Goal: Information Seeking & Learning: Understand process/instructions

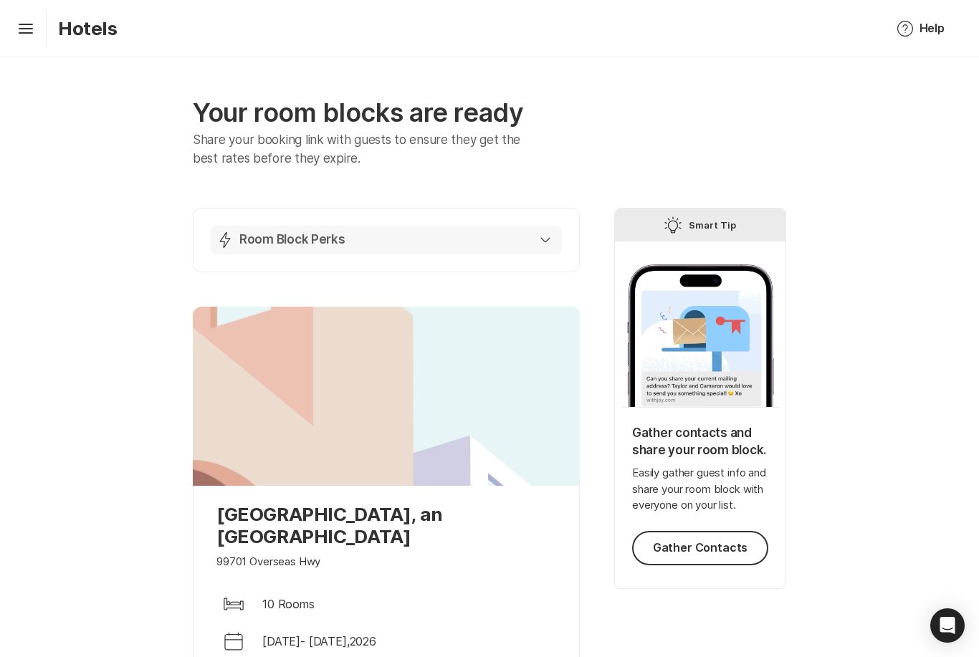
click at [376, 239] on div "Lightning Bolt Room Block Perks" at bounding box center [384, 240] width 334 height 17
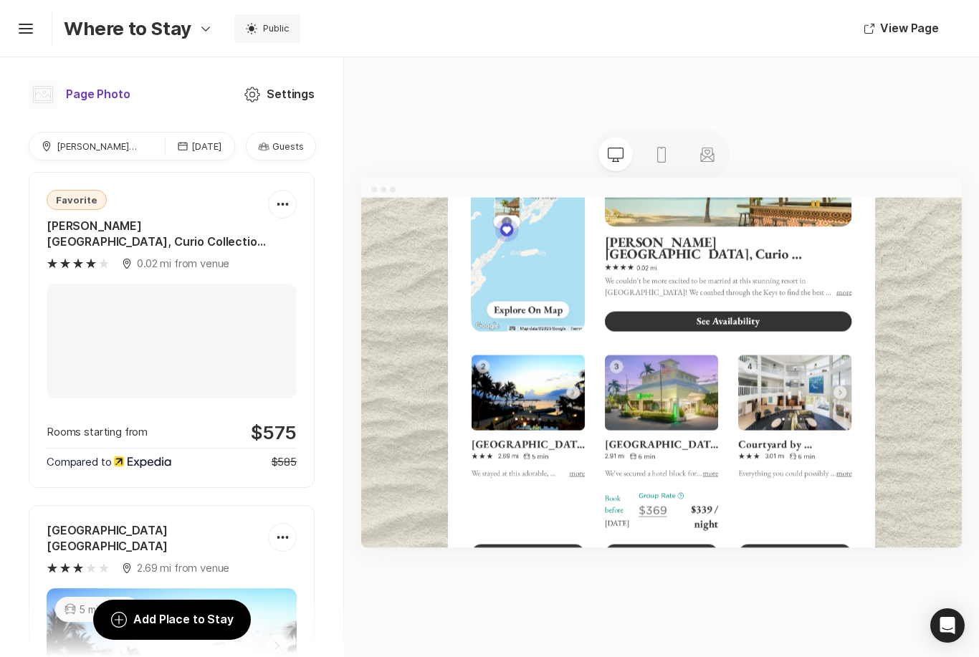
click at [44, 91] on icon at bounding box center [43, 94] width 20 height 17
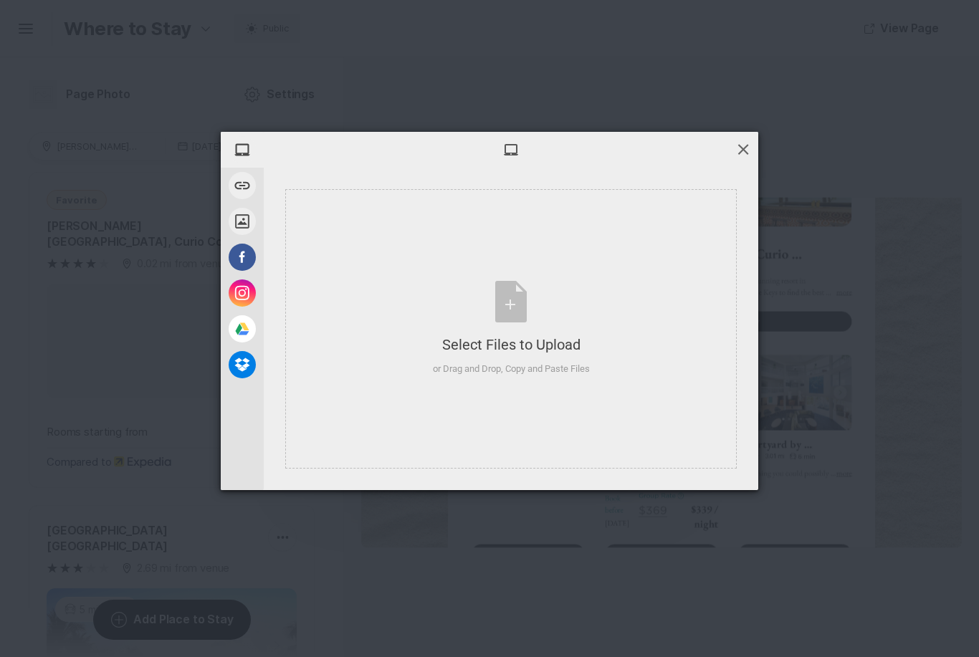
click at [748, 143] on span at bounding box center [744, 149] width 16 height 16
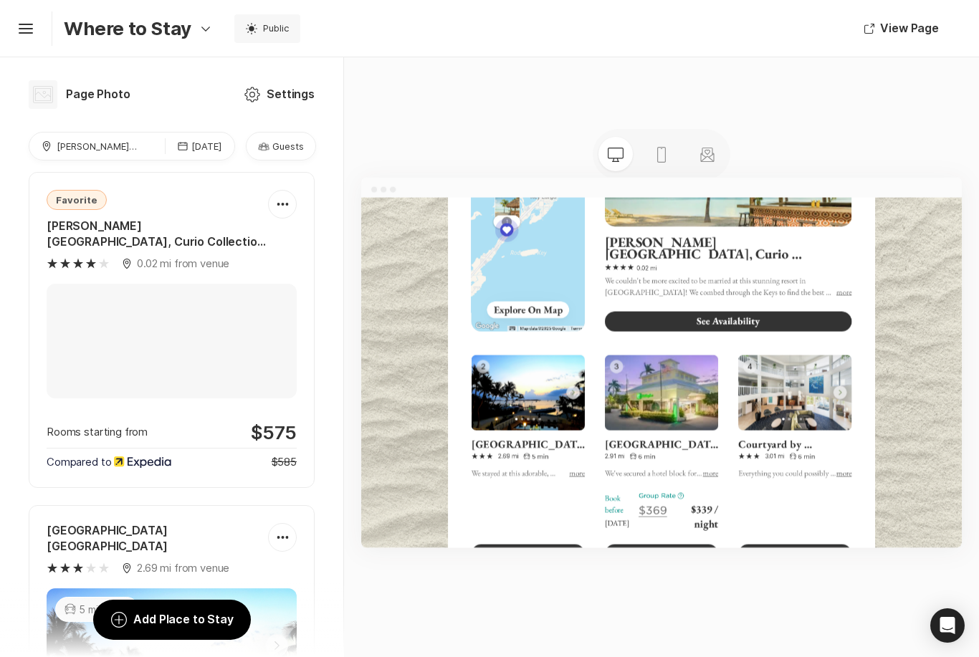
click at [281, 148] on p "Guests" at bounding box center [288, 146] width 32 height 13
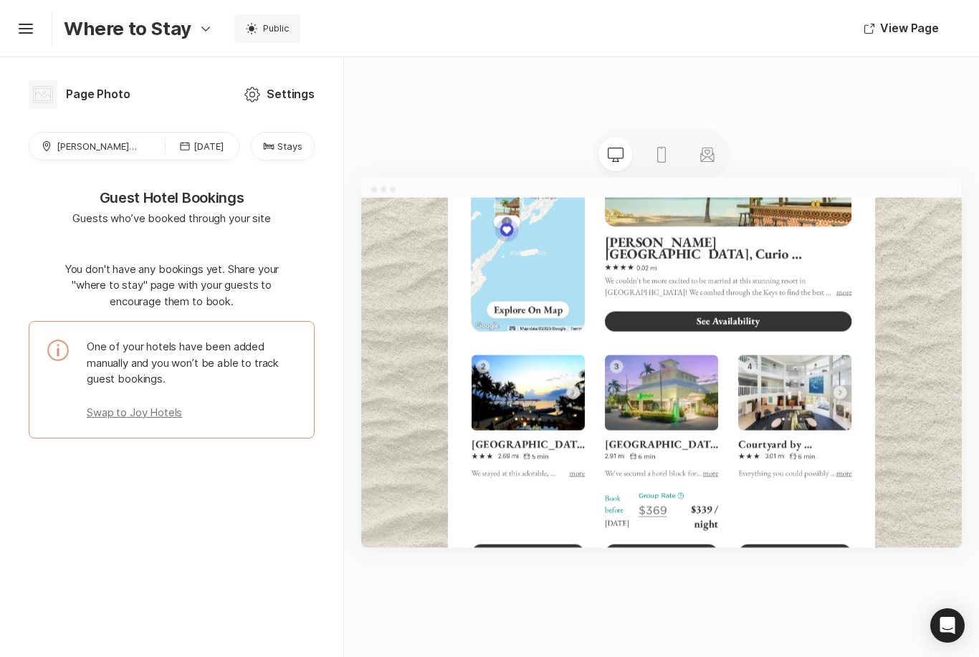
click at [275, 143] on icon "Bed" at bounding box center [268, 146] width 11 height 11
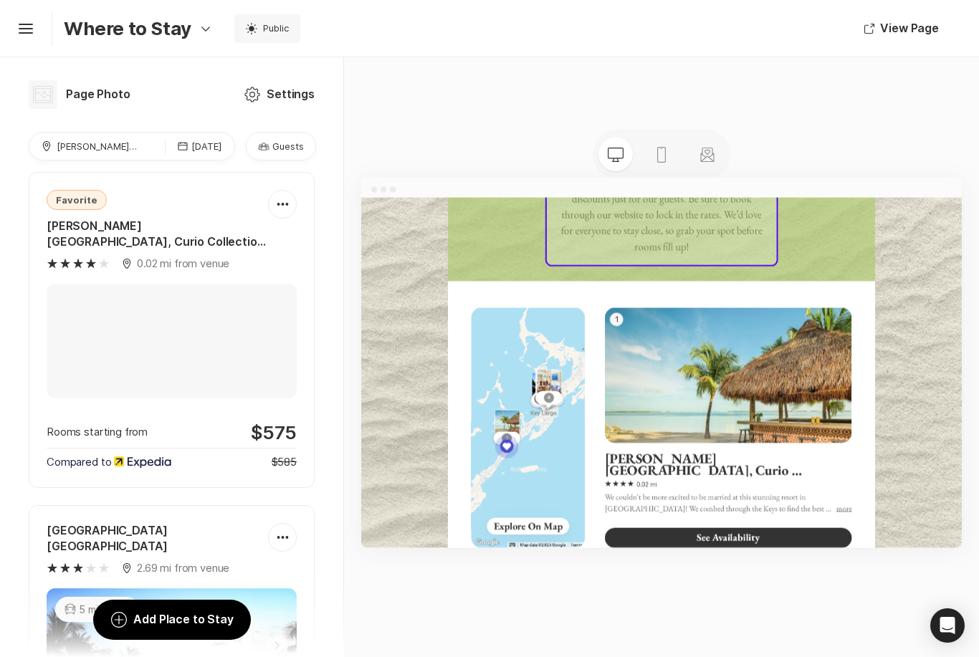
scroll to position [538, 0]
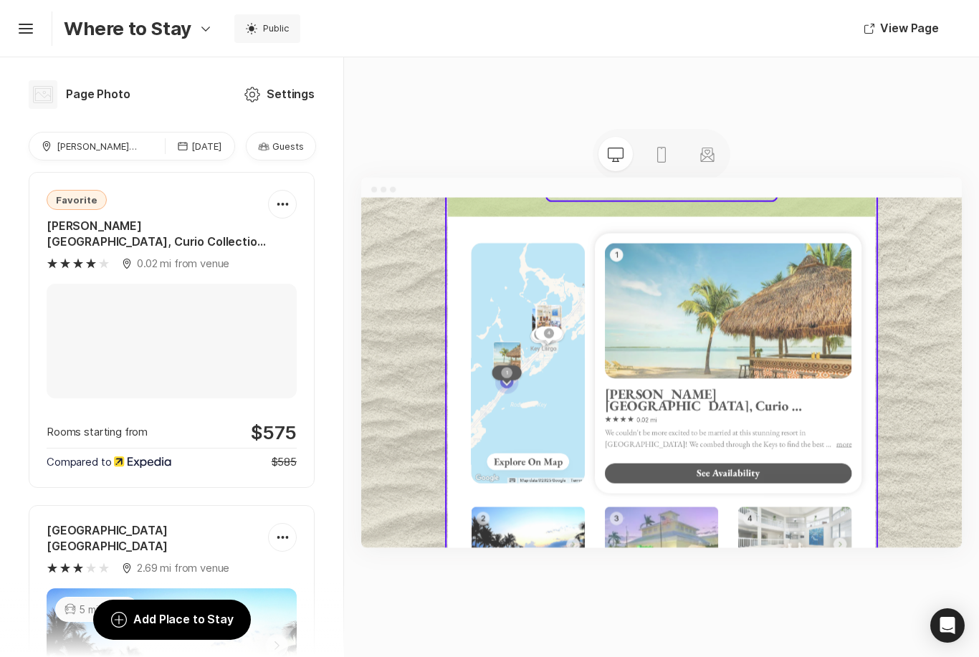
click at [979, 363] on img at bounding box center [992, 416] width 424 height 283
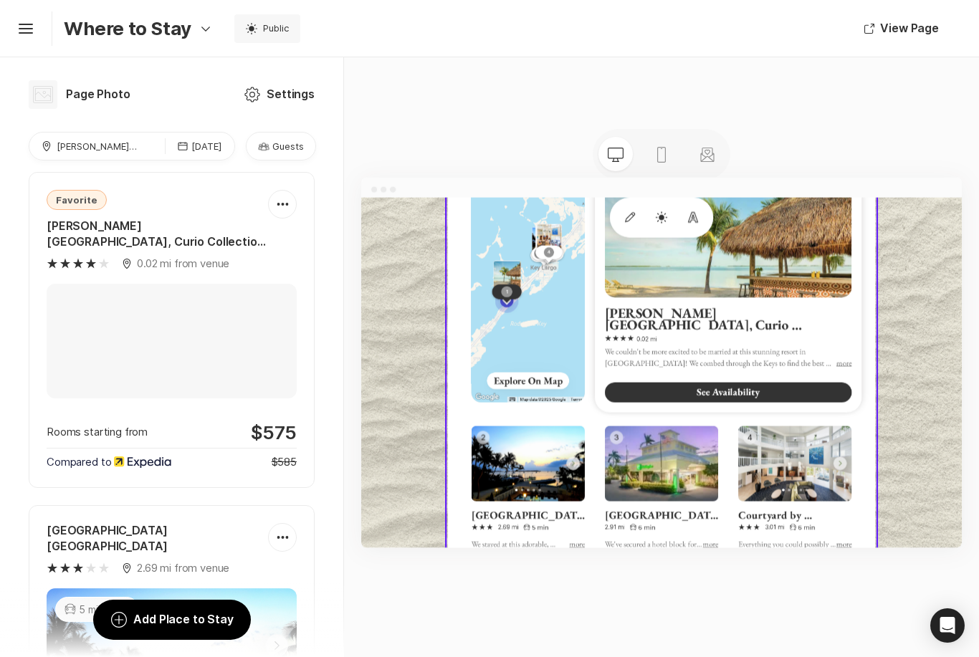
scroll to position [678, 0]
click at [979, 526] on use at bounding box center [877, 462] width 741 height 1317
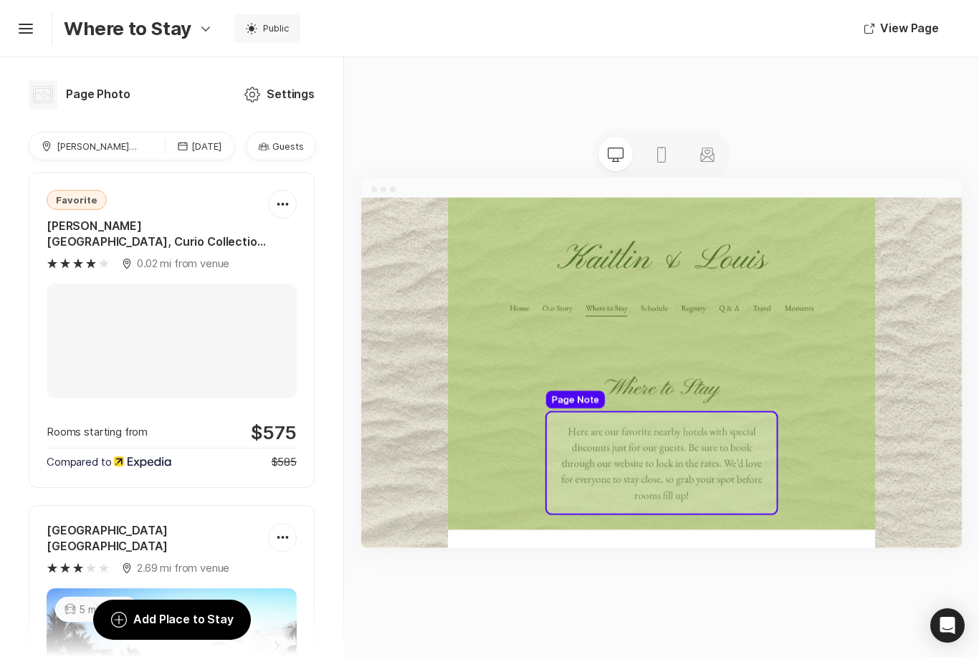
scroll to position [0, 0]
click at [712, 146] on icon "Stationery" at bounding box center [707, 154] width 17 height 17
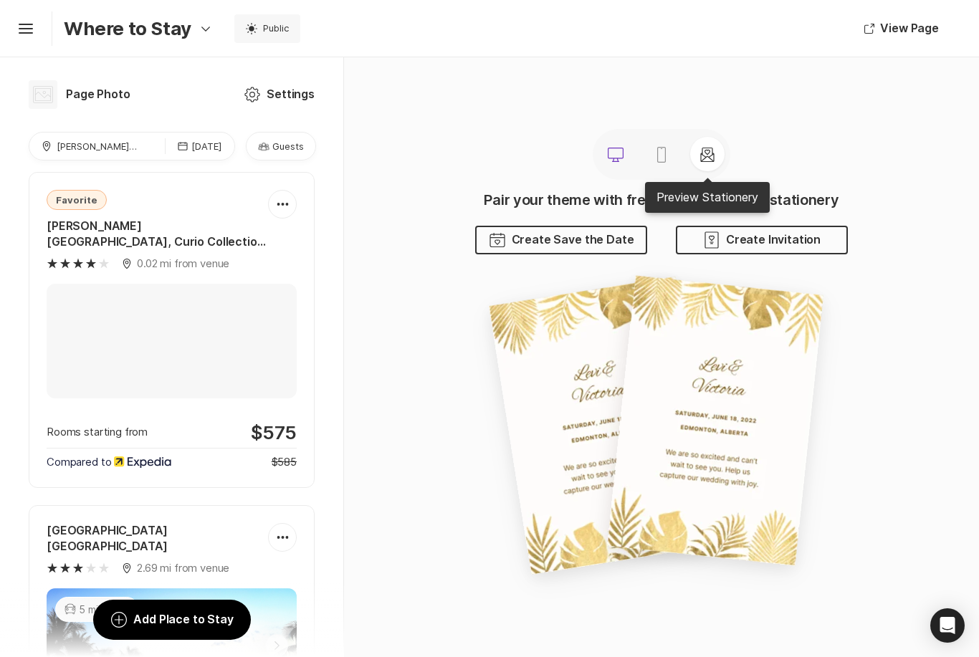
click at [619, 146] on icon "Desktop" at bounding box center [615, 154] width 17 height 17
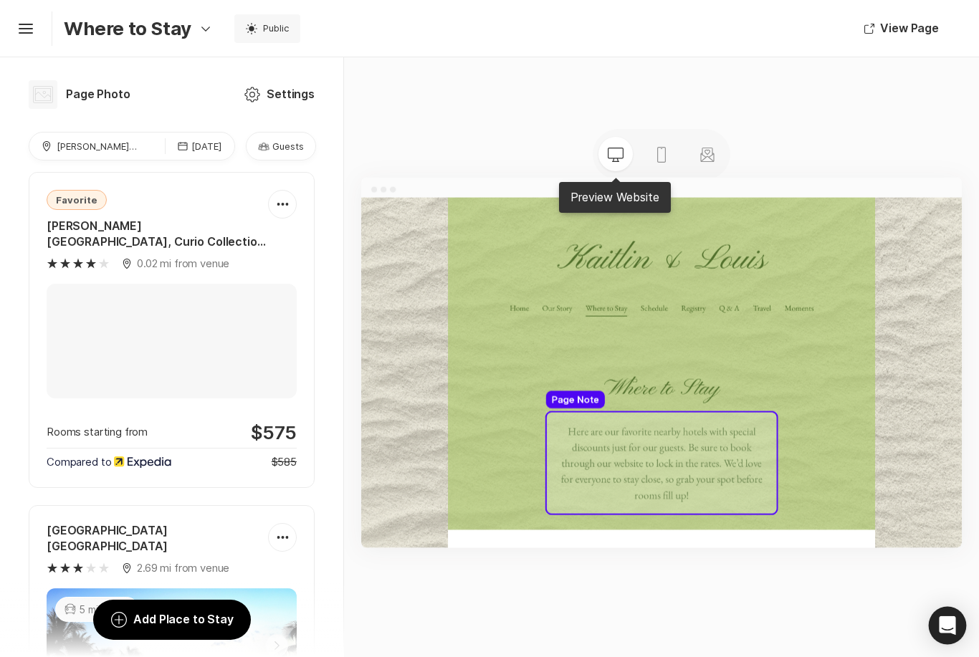
click at [953, 627] on icon "Open Intercom Messenger" at bounding box center [947, 626] width 16 height 19
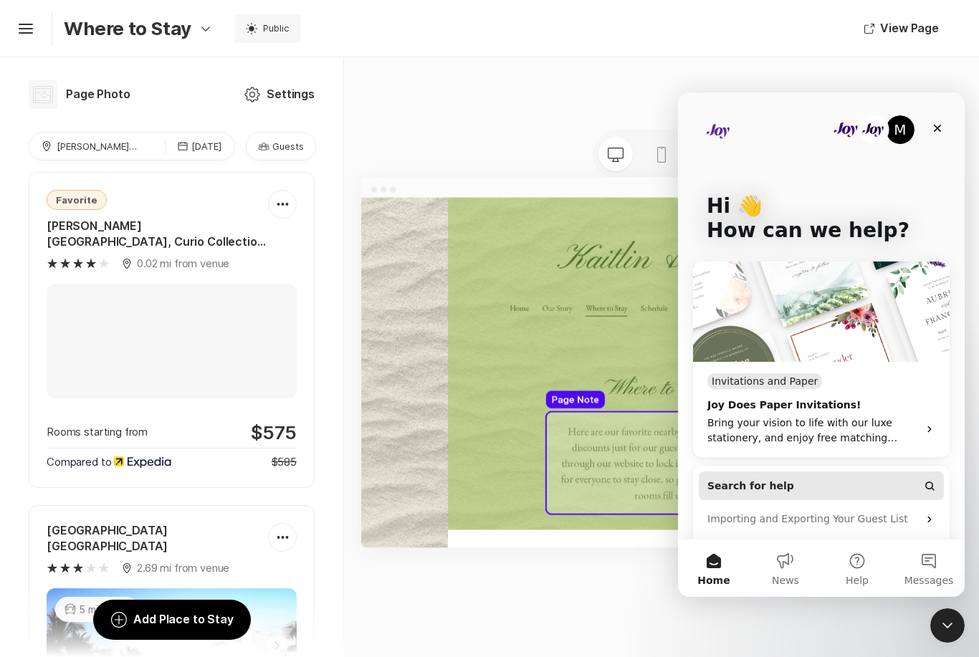
click at [811, 487] on button "Search for help" at bounding box center [821, 486] width 245 height 29
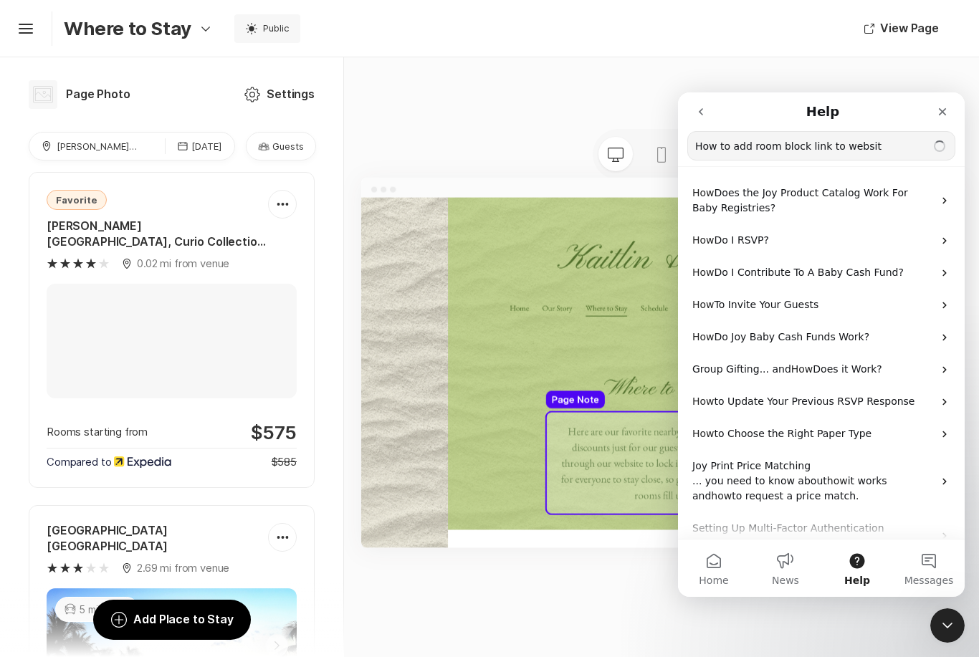
type input "How to add room block link to website"
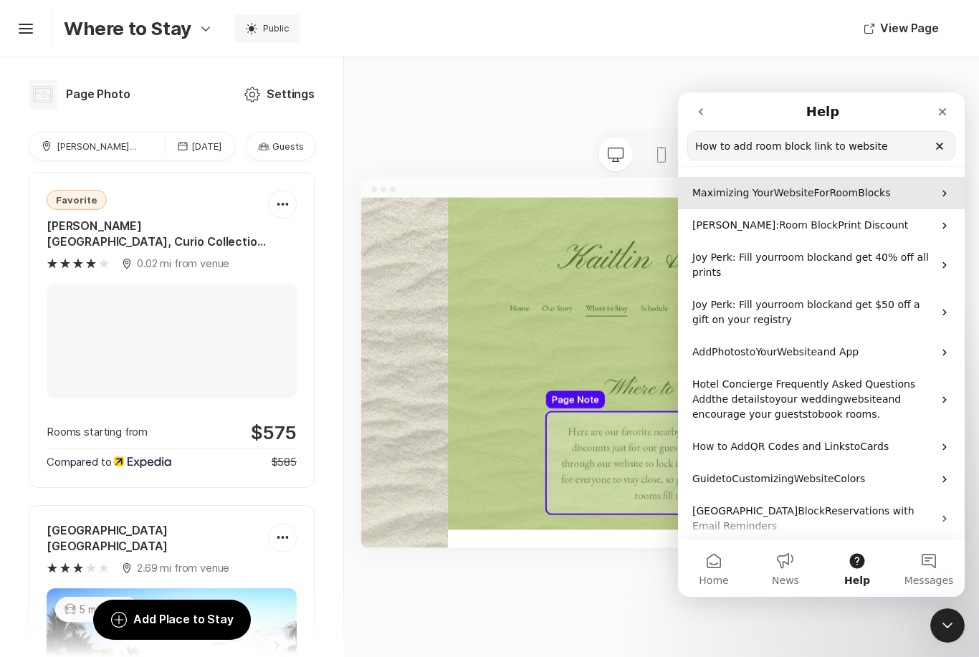
click at [870, 191] on span "Blocks" at bounding box center [874, 192] width 32 height 11
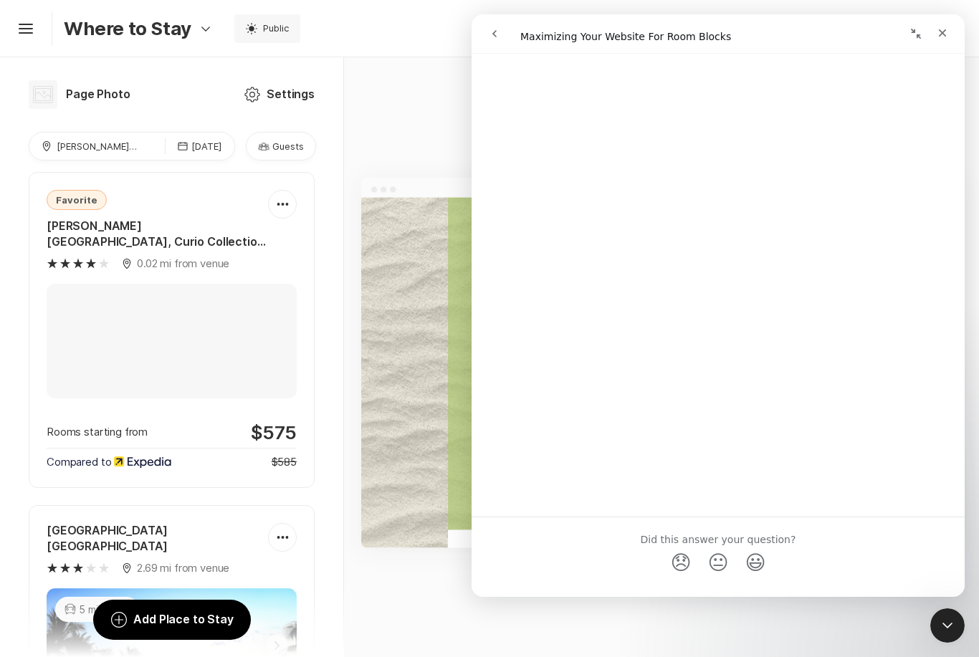
scroll to position [1716, 0]
select select "en"
click at [947, 27] on icon "Close" at bounding box center [942, 32] width 11 height 11
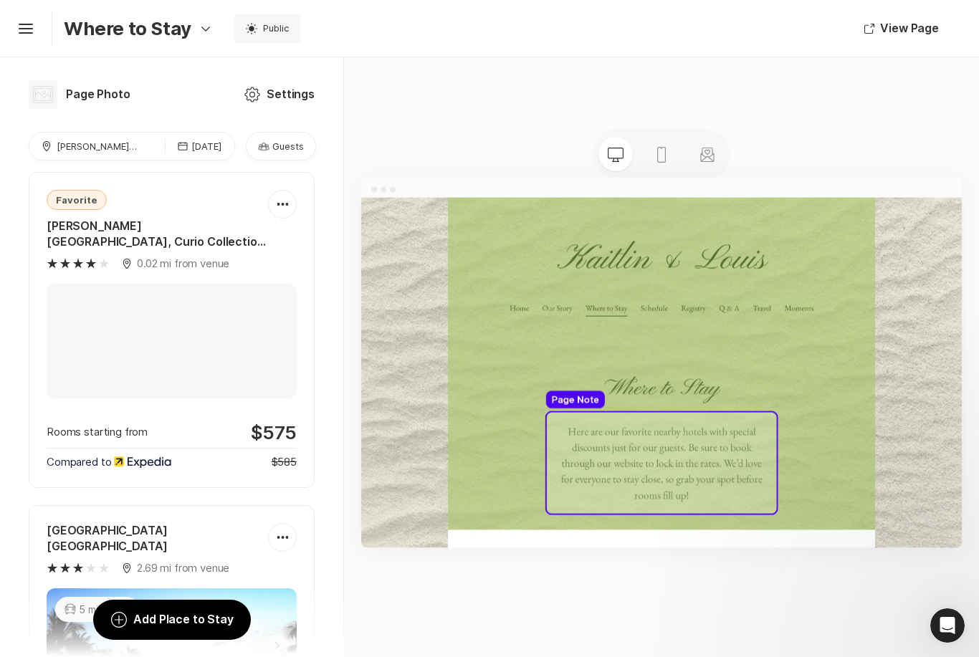
scroll to position [0, 0]
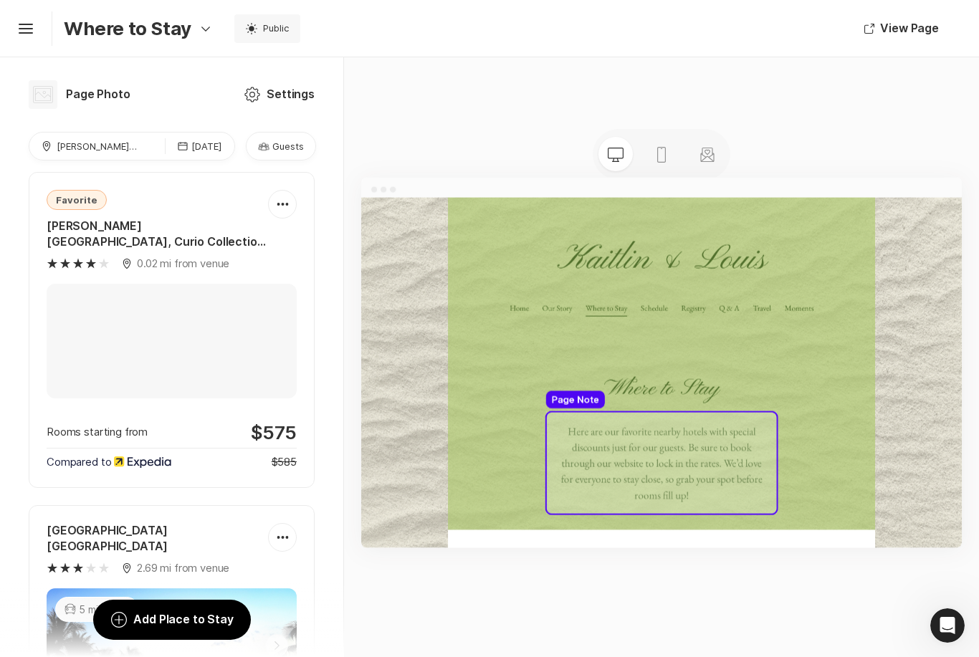
select select "en"
